Goal: Check status: Check status

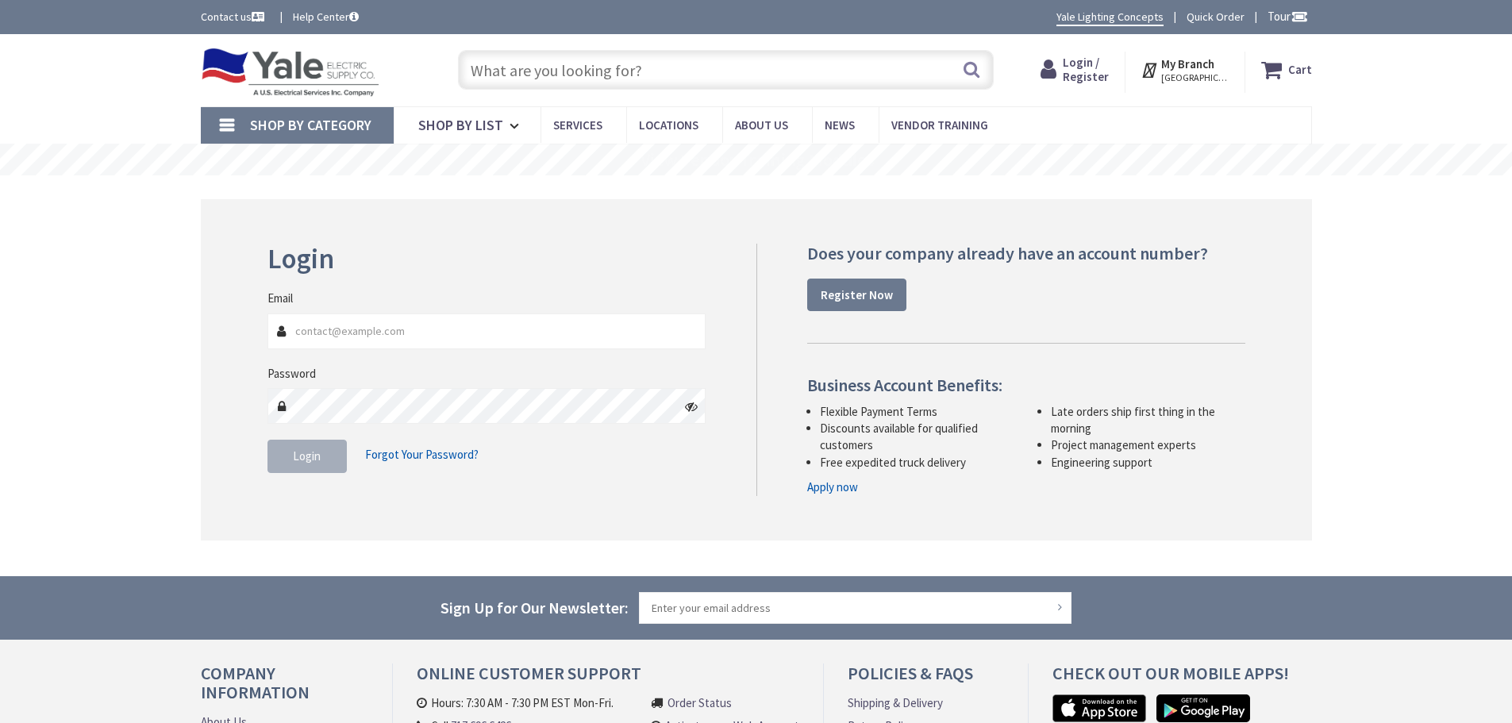
type input "[EMAIL_ADDRESS][DOMAIN_NAME]"
click at [302, 457] on span "Login" at bounding box center [307, 455] width 28 height 15
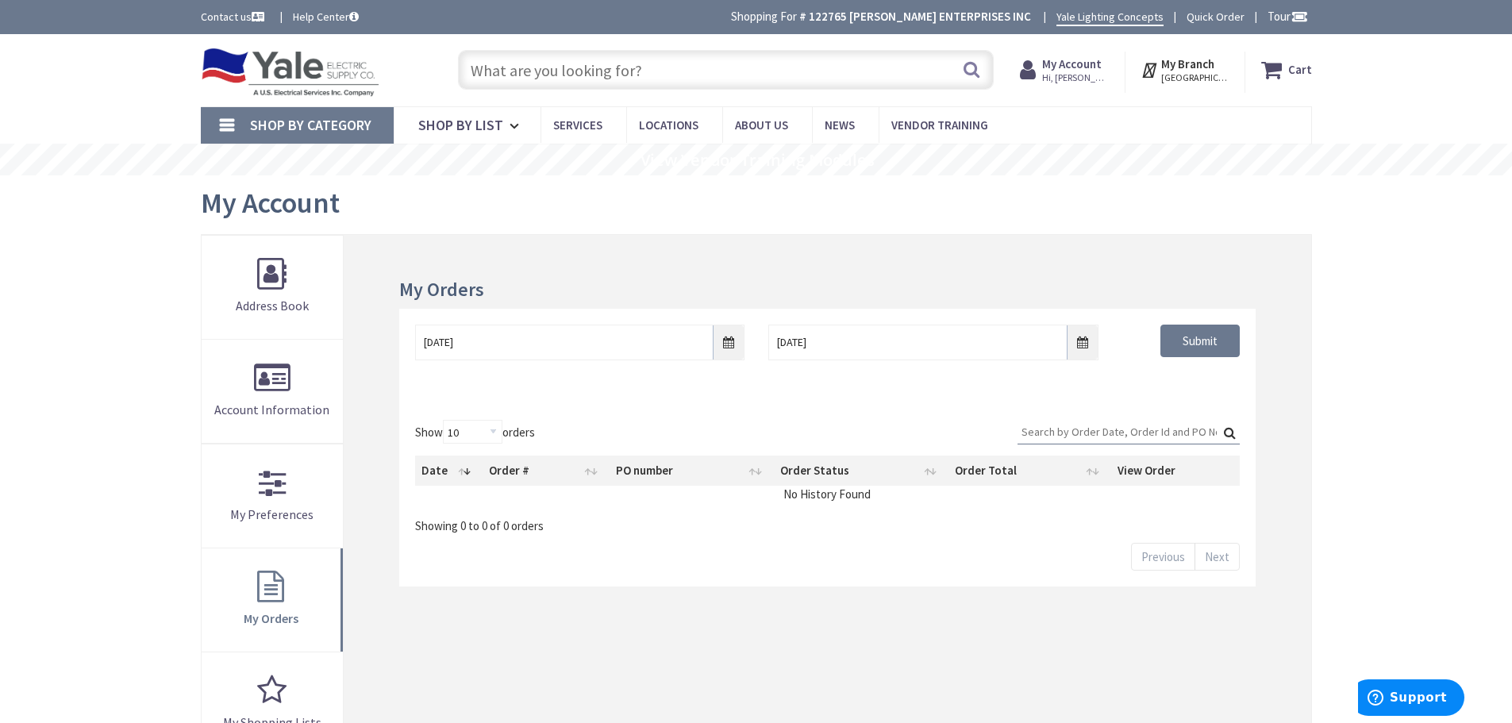
click at [1065, 428] on input "Search:" at bounding box center [1129, 432] width 222 height 24
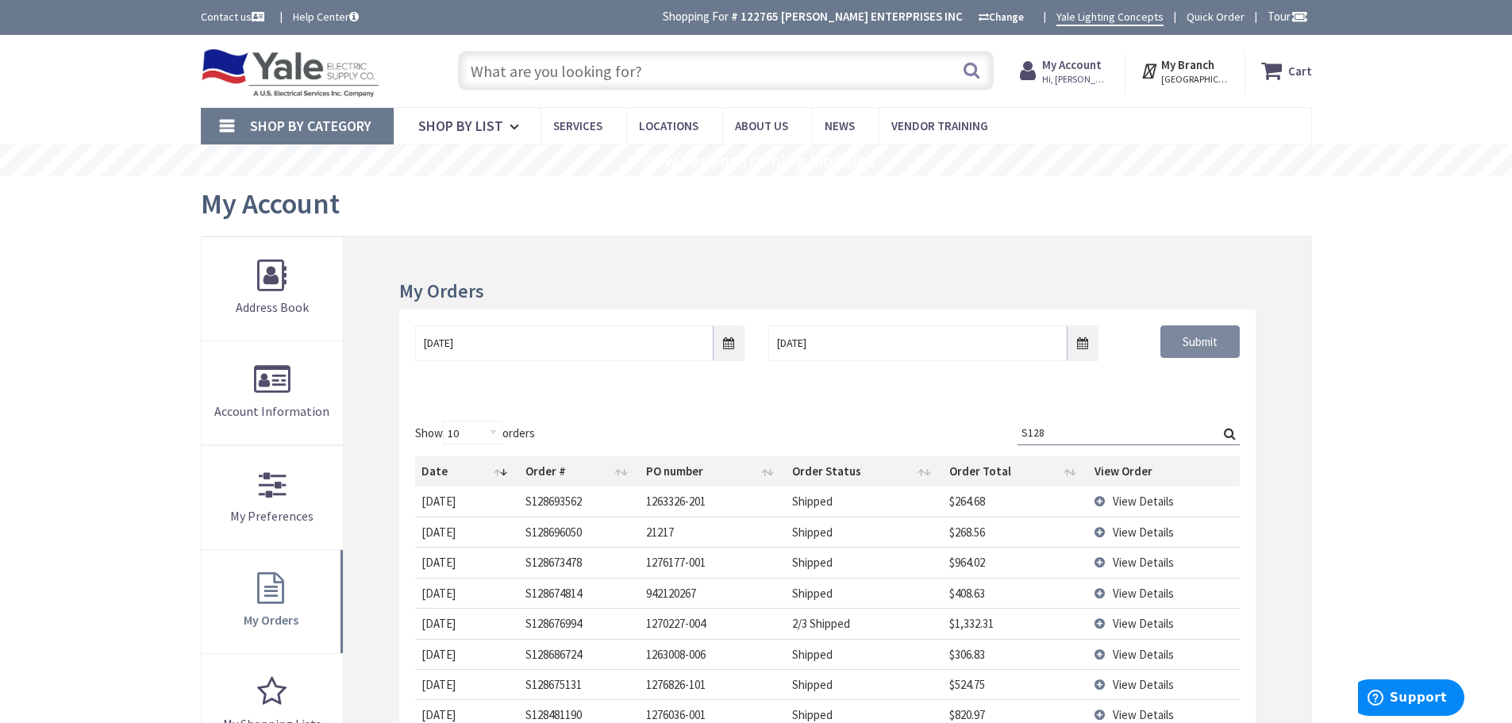
type input "S128"
click at [1203, 340] on input "Submit" at bounding box center [1199, 341] width 79 height 33
click at [1120, 427] on input "Search:" at bounding box center [1129, 433] width 222 height 24
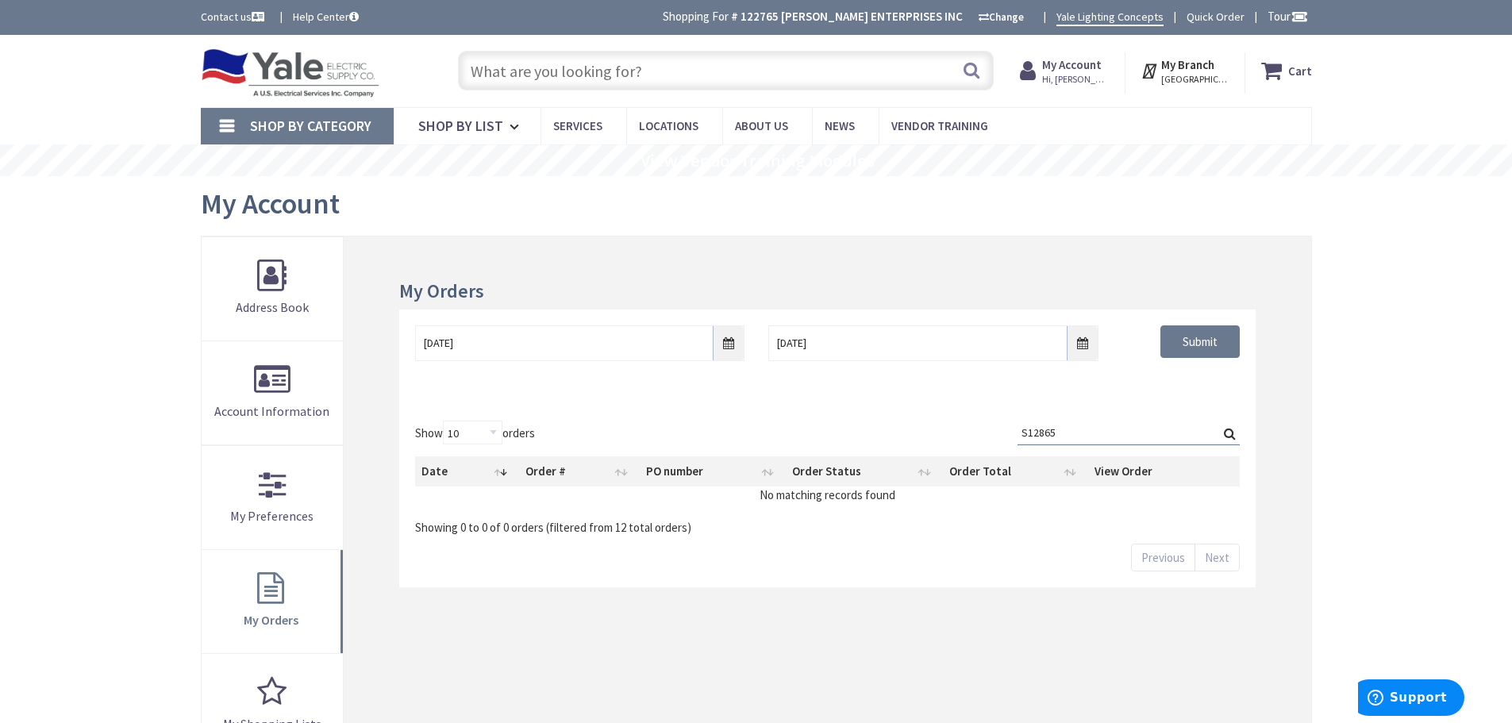
type input "S12865"
click at [724, 345] on input "8/27/2025" at bounding box center [579, 343] width 329 height 36
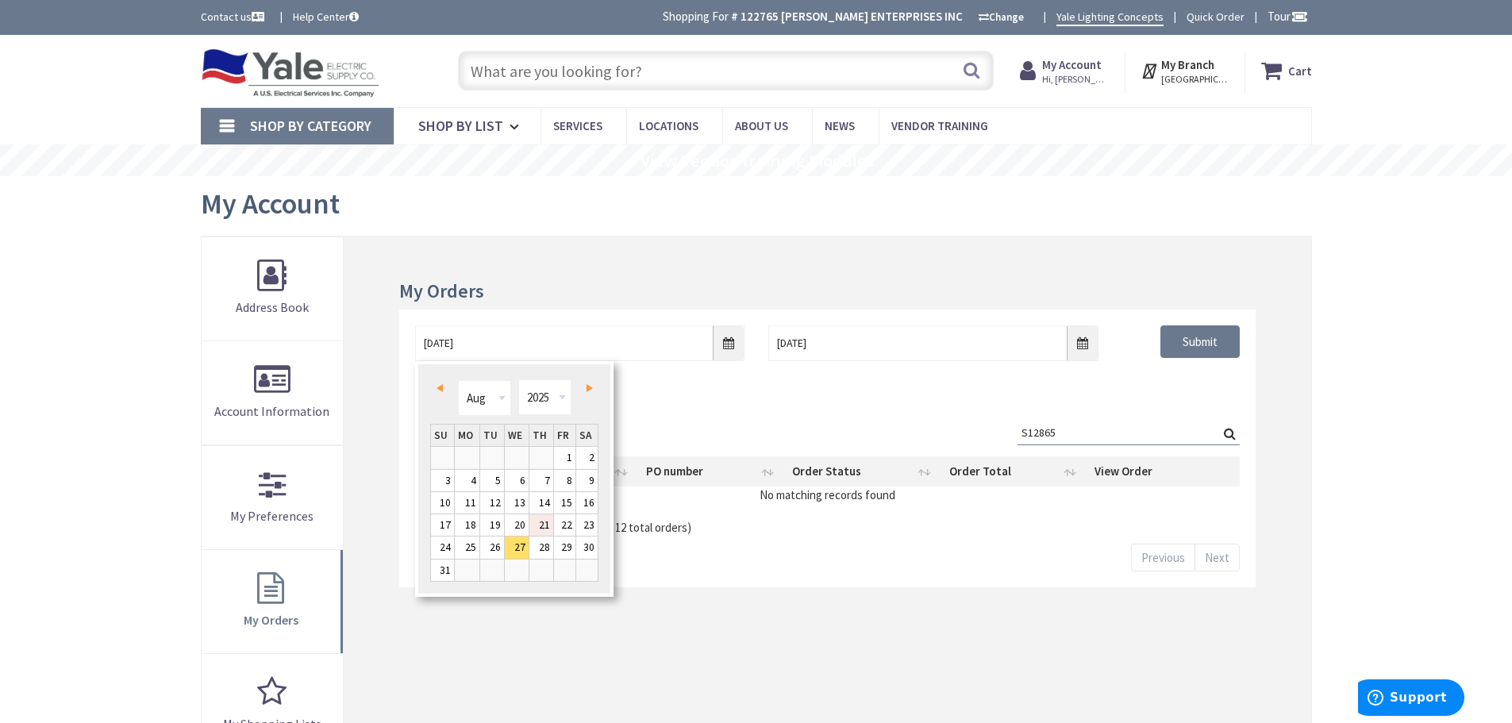
click at [543, 521] on link "21" at bounding box center [541, 524] width 24 height 21
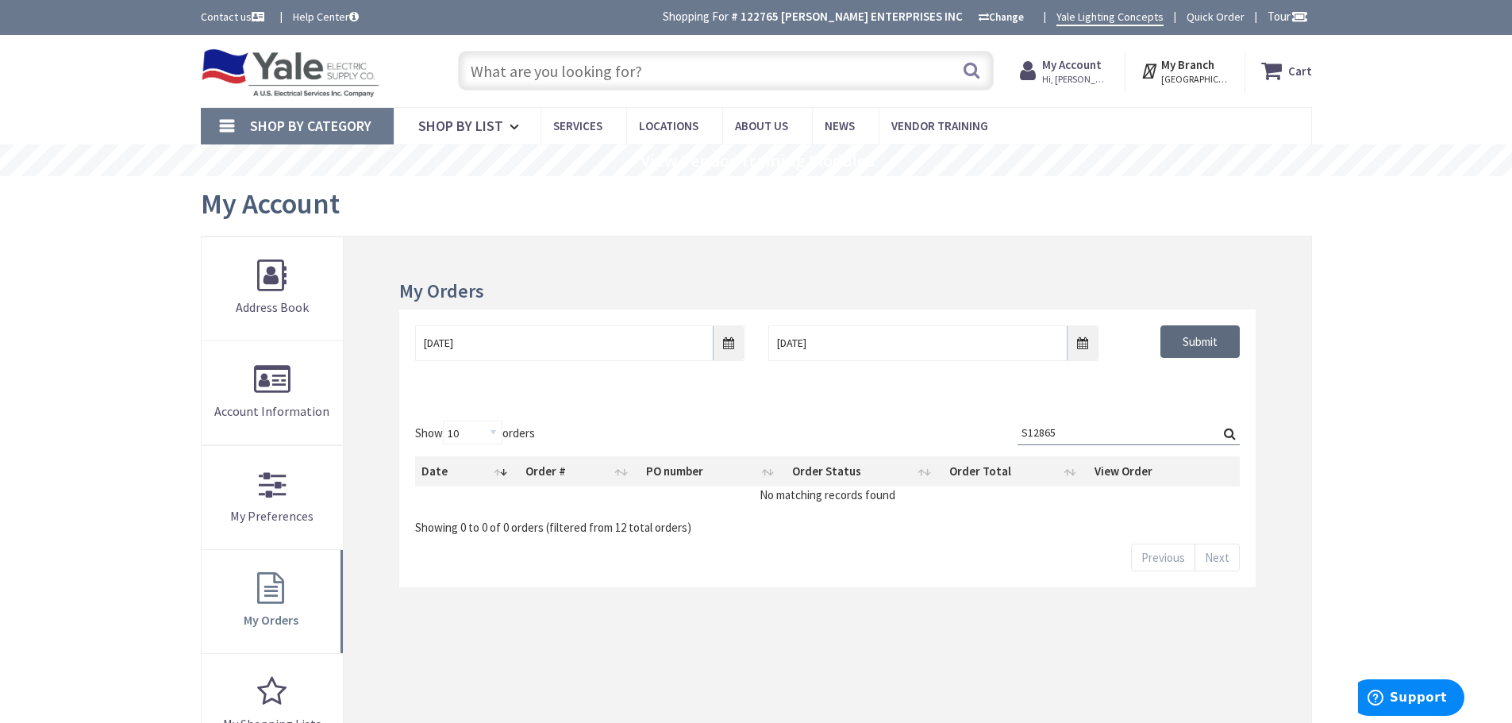
click at [1197, 341] on input "Submit" at bounding box center [1199, 341] width 79 height 33
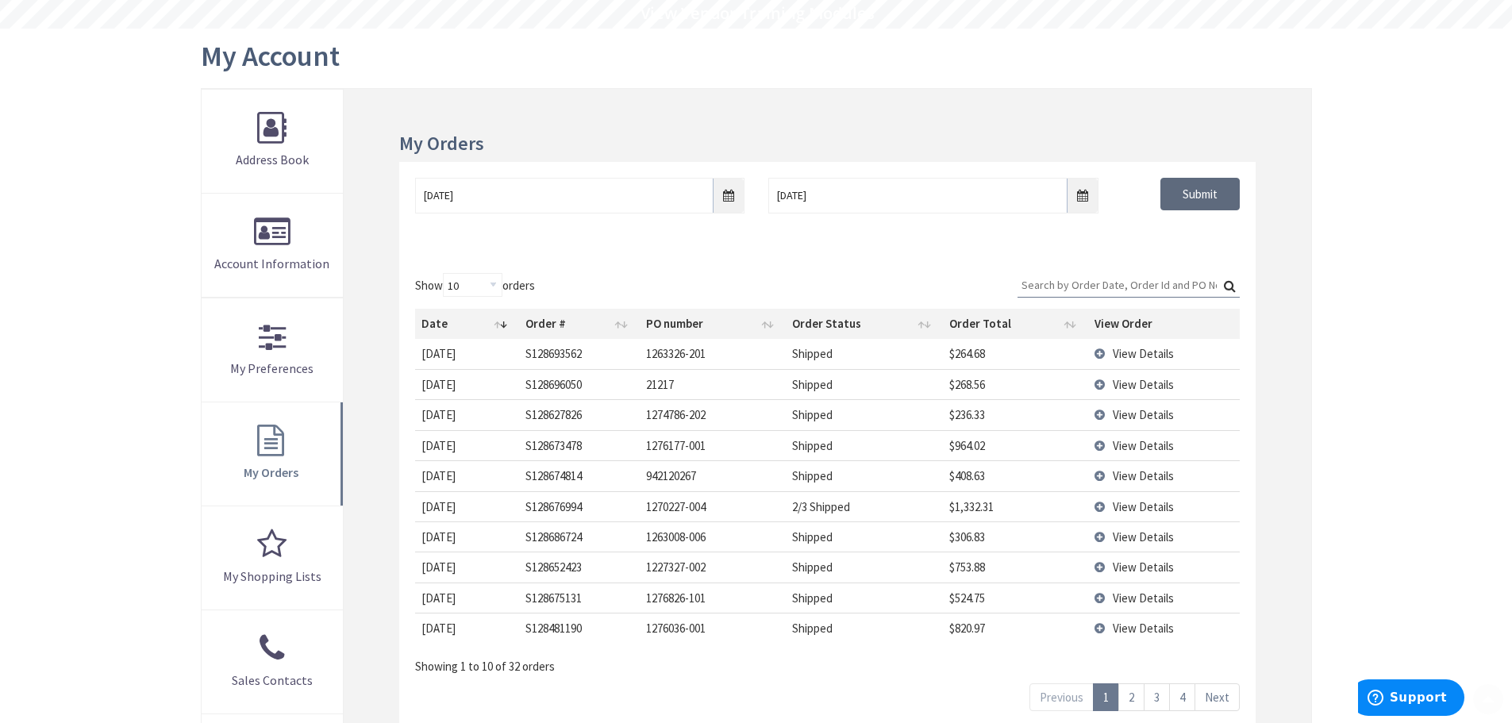
scroll to position [317, 0]
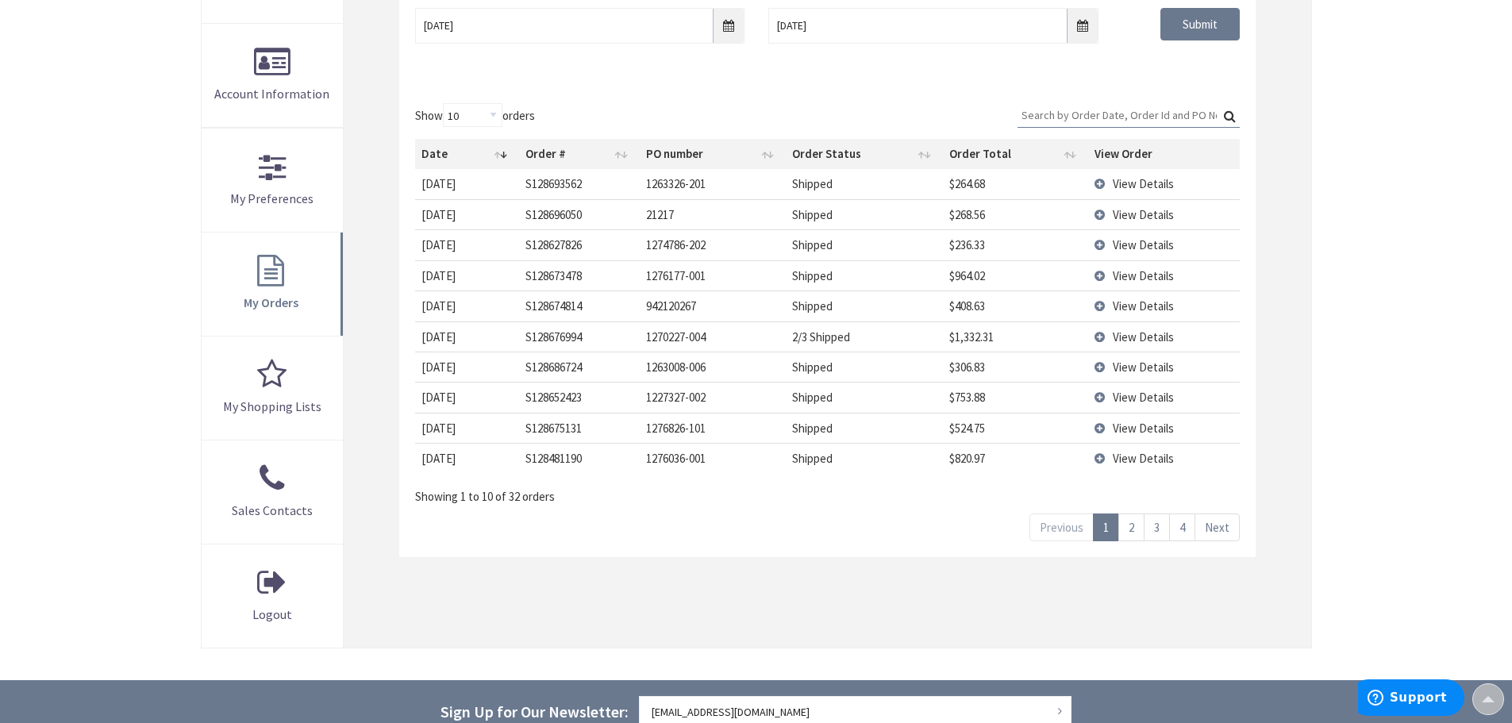
click at [1183, 520] on link "4" at bounding box center [1182, 528] width 26 height 28
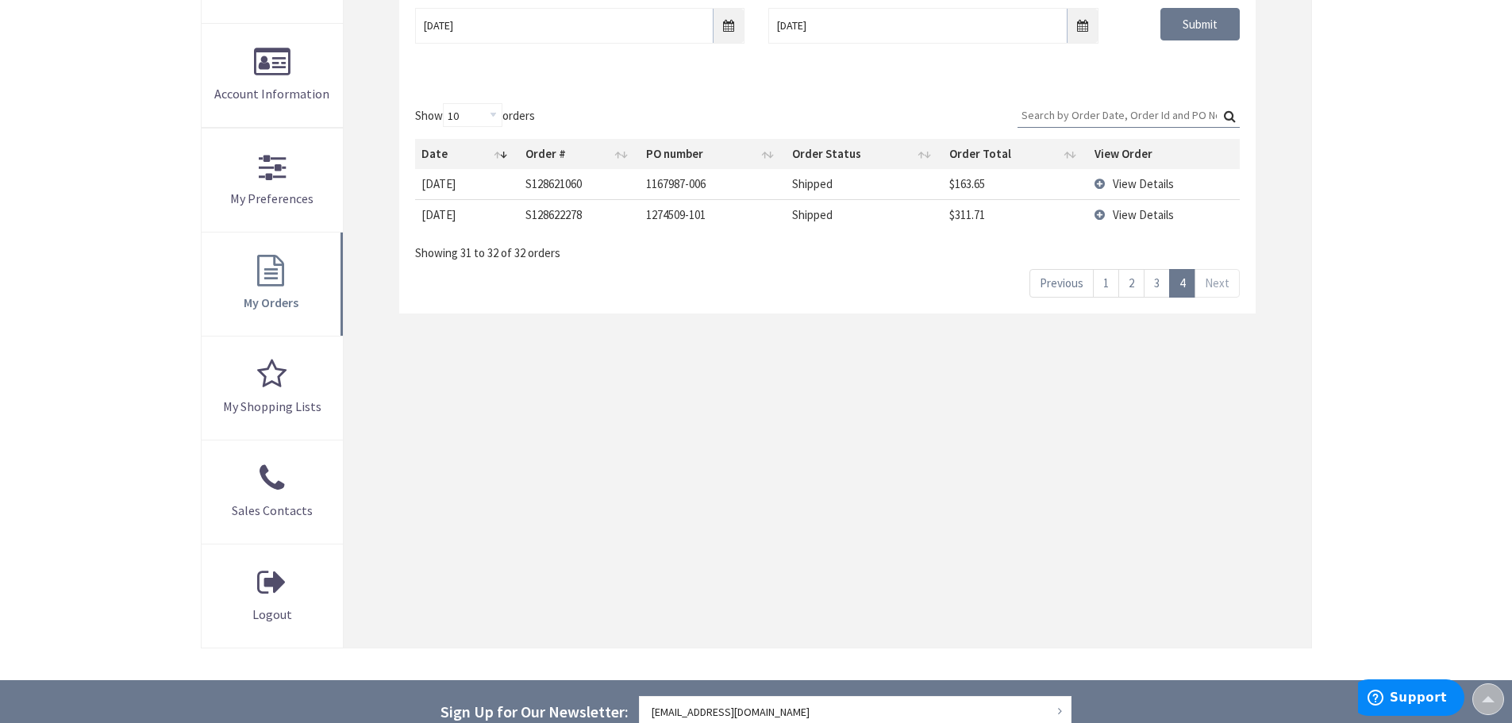
click at [1161, 287] on link "3" at bounding box center [1157, 283] width 26 height 28
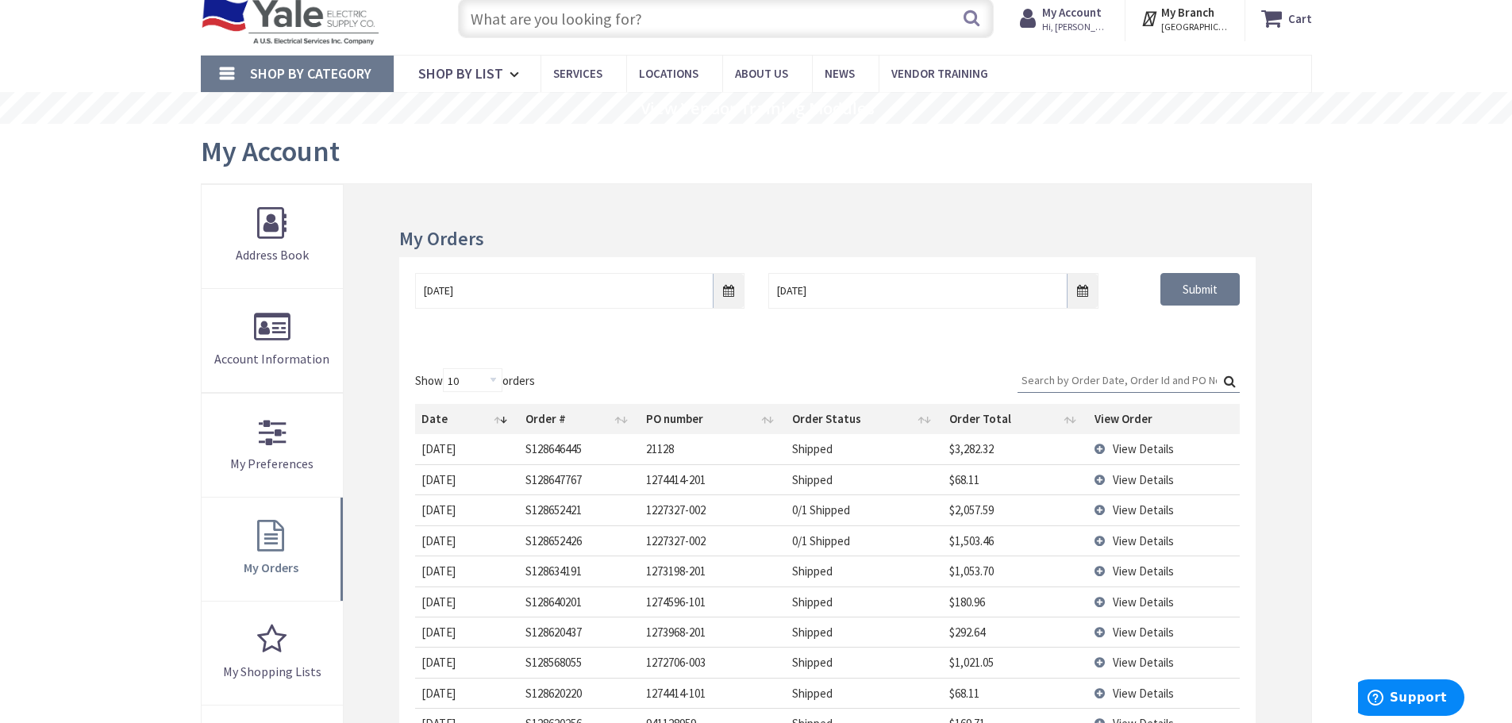
scroll to position [79, 0]
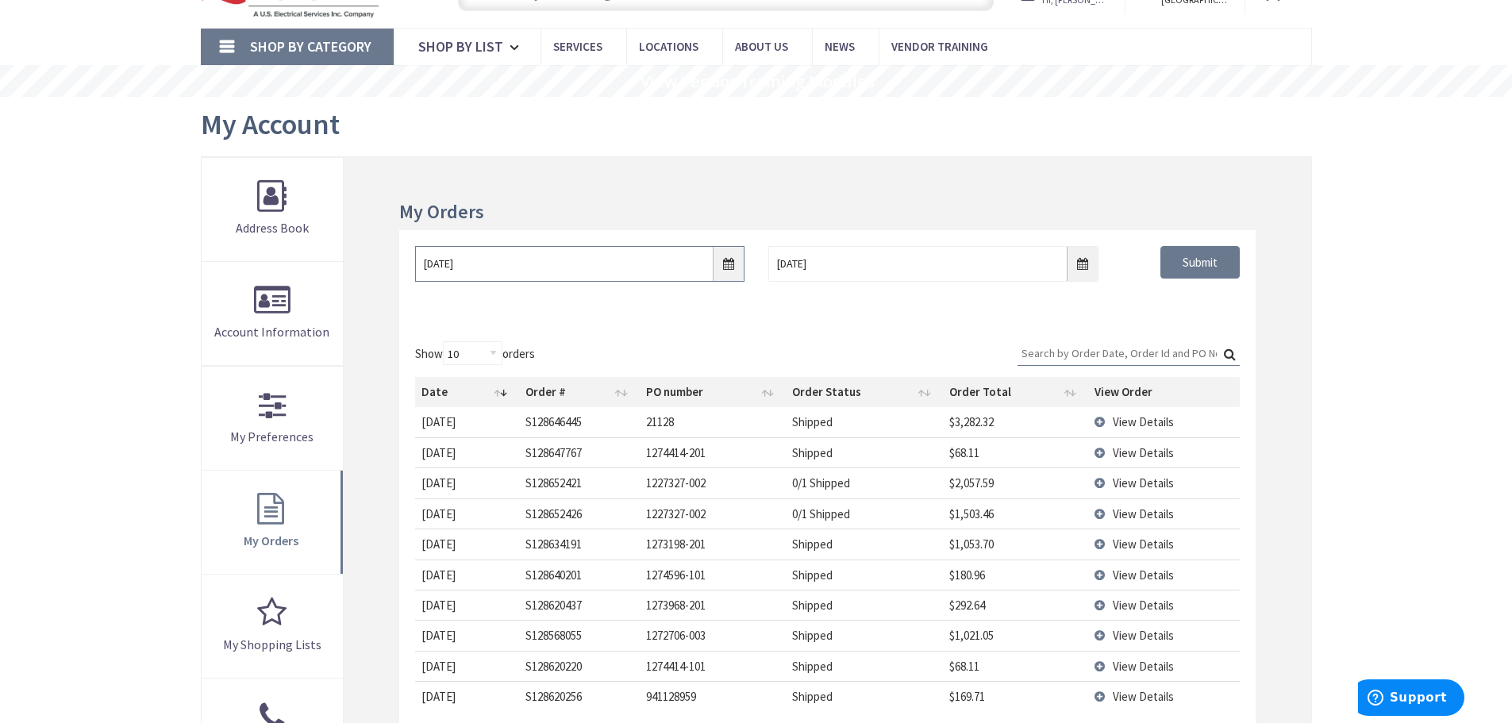
click at [728, 267] on input "08/21/2025" at bounding box center [579, 264] width 329 height 36
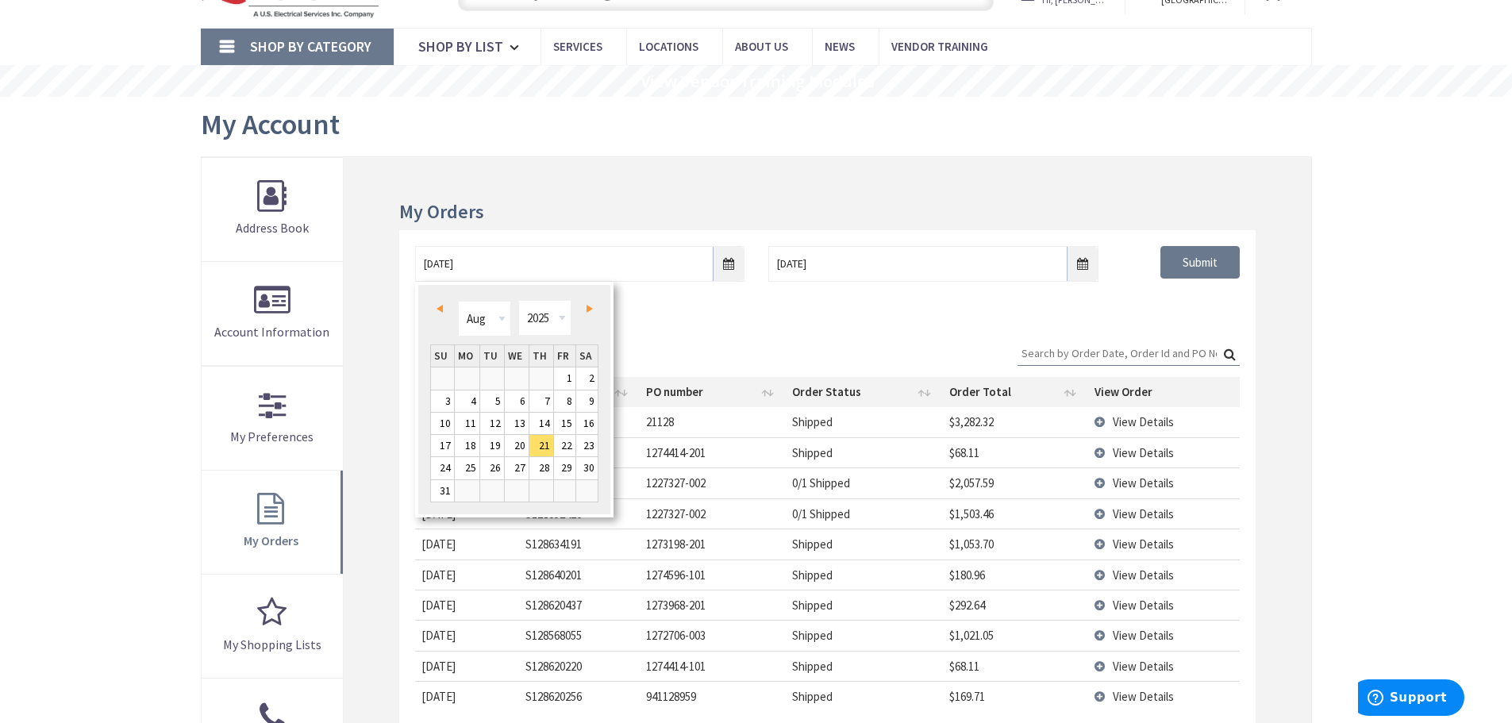
click at [444, 309] on link "Prev" at bounding box center [442, 308] width 21 height 21
click at [450, 377] on link "1" at bounding box center [442, 378] width 23 height 21
type input "06/01/2025"
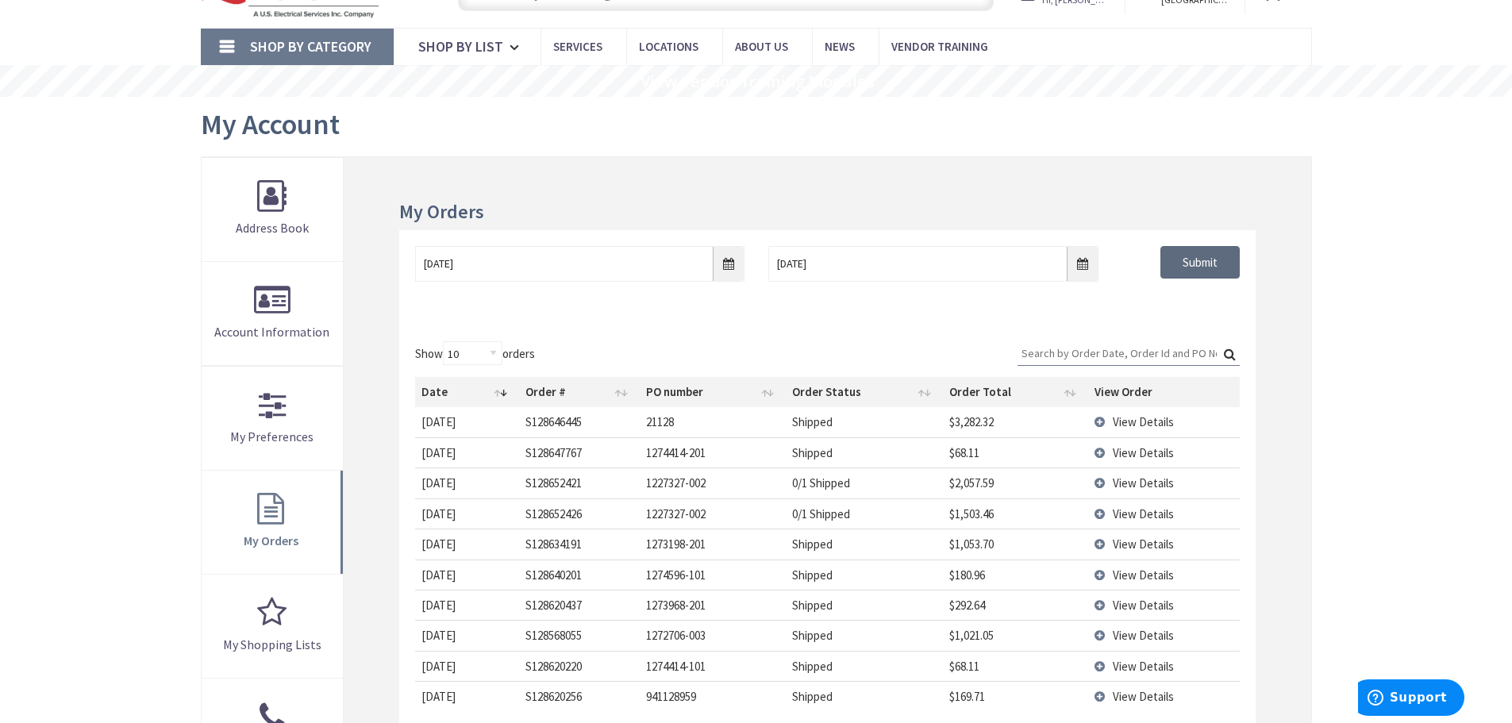
click at [1192, 263] on input "Submit" at bounding box center [1199, 262] width 79 height 33
click at [1065, 356] on input "Search:" at bounding box center [1129, 353] width 222 height 24
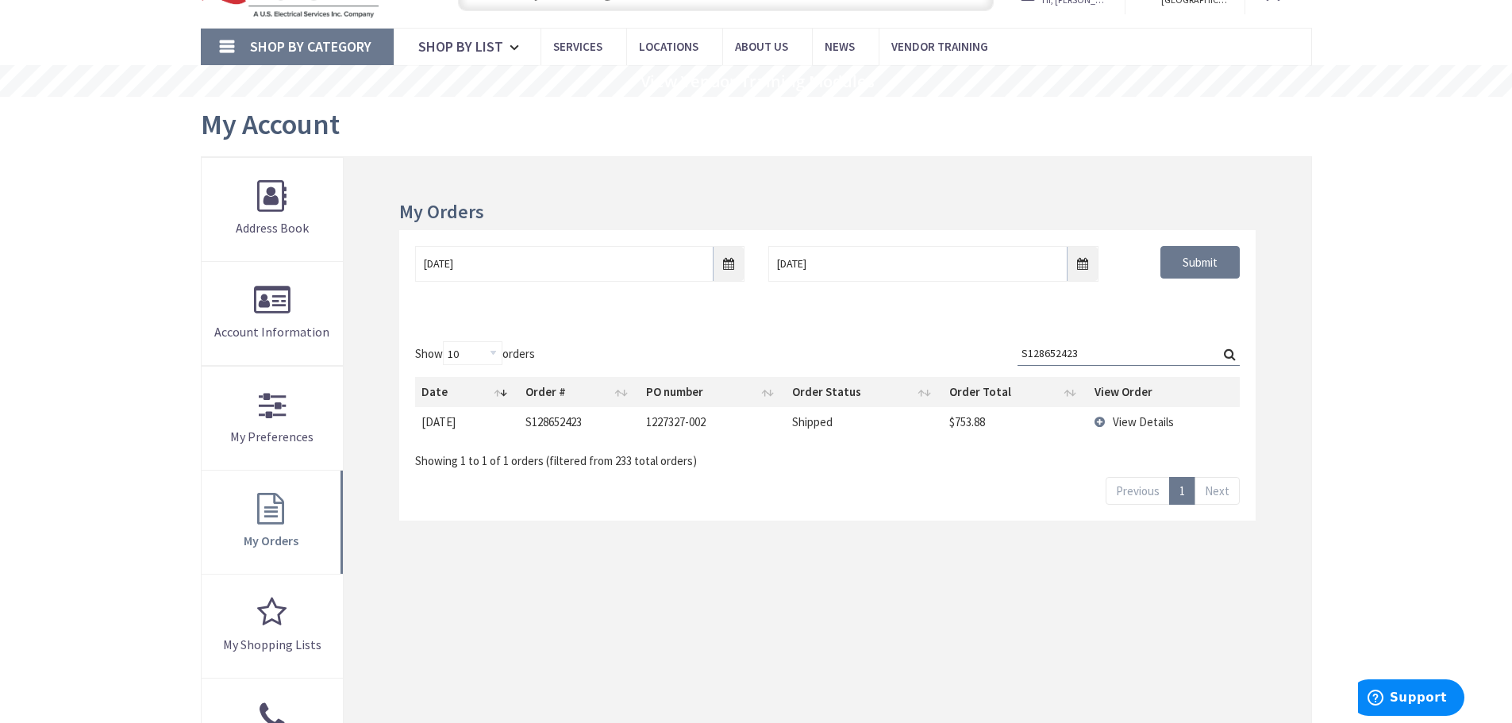
type input "S128652423"
click at [1144, 421] on span "View Details" at bounding box center [1143, 421] width 61 height 15
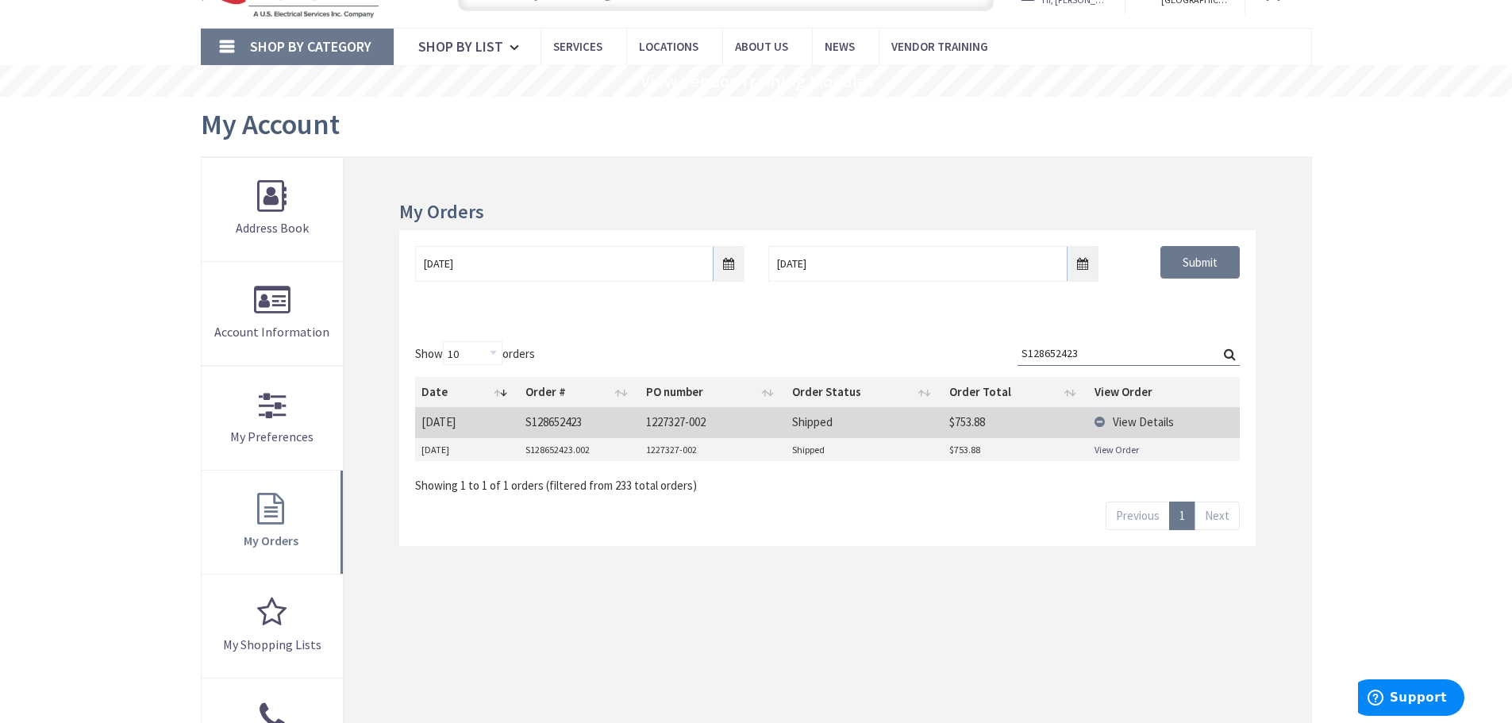
click at [1126, 450] on link "View Order" at bounding box center [1117, 449] width 44 height 13
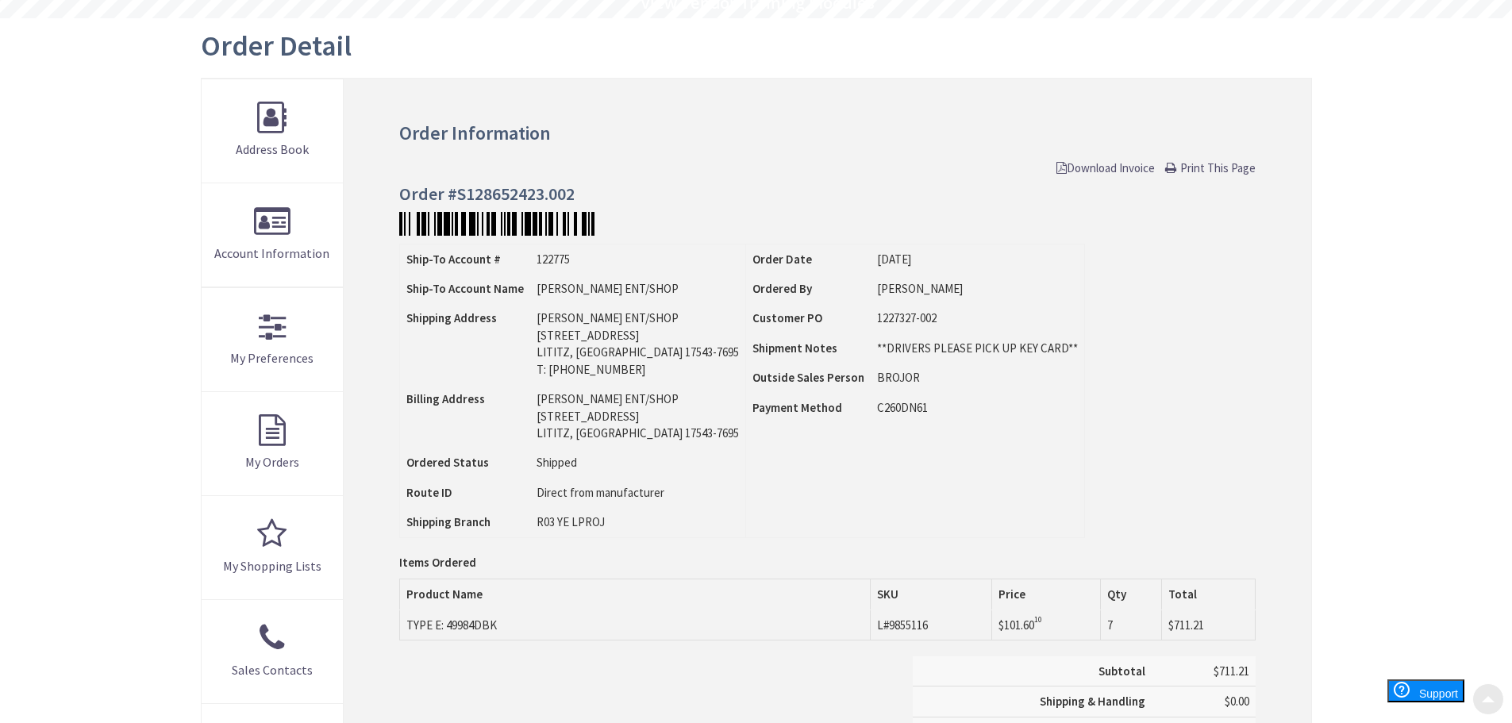
scroll to position [159, 0]
